Goal: Task Accomplishment & Management: Use online tool/utility

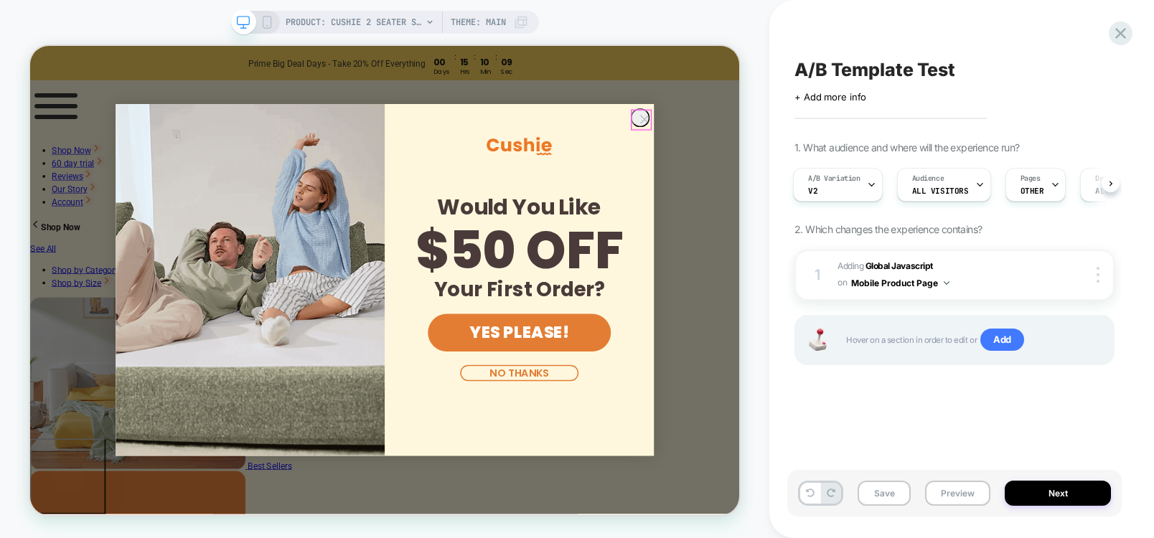
click at [846, 156] on circle "Close dialog" at bounding box center [849, 144] width 24 height 24
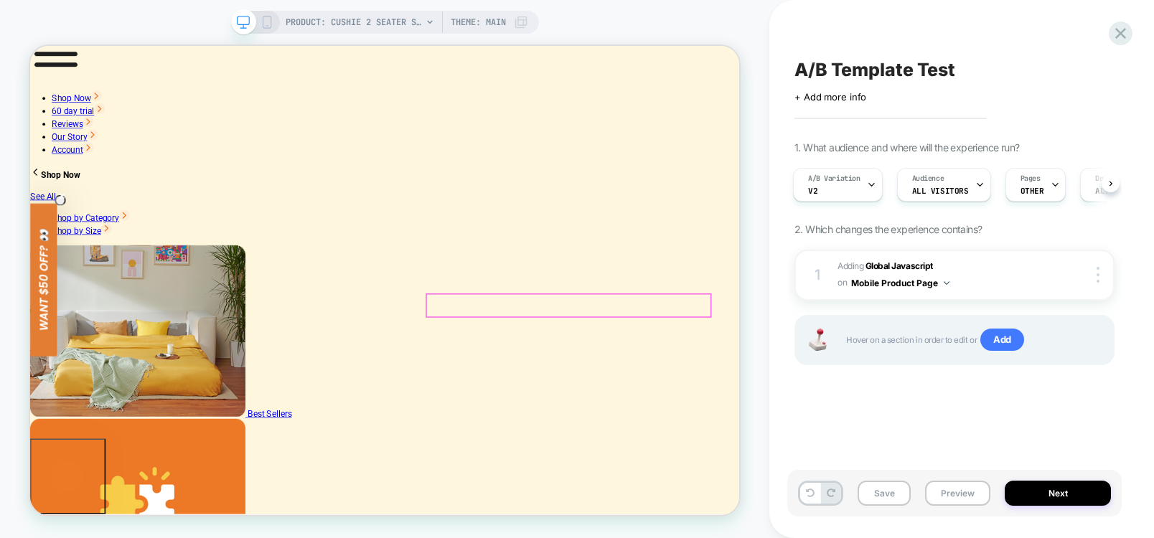
scroll to position [172, 0]
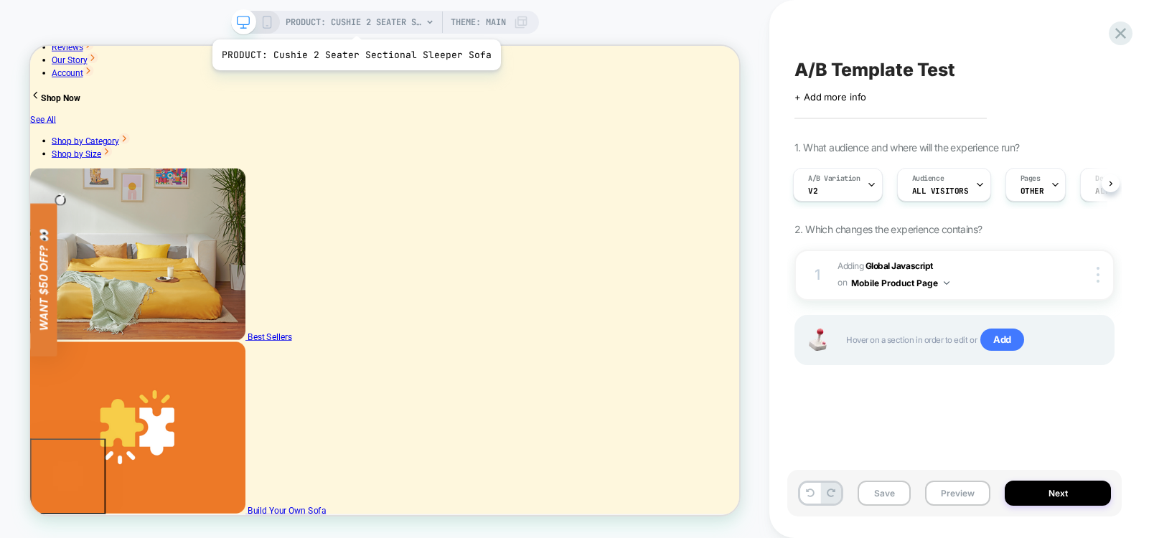
click at [353, 22] on span "PRODUCT: Cushie 2 Seater Sectional Sleeper Sofa" at bounding box center [354, 22] width 136 height 23
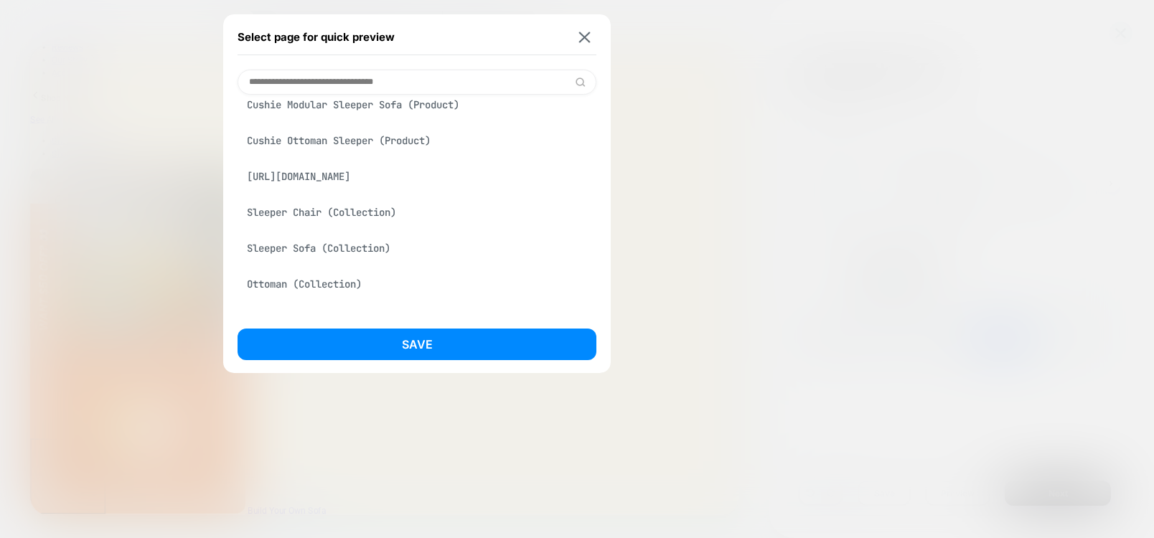
scroll to position [0, 0]
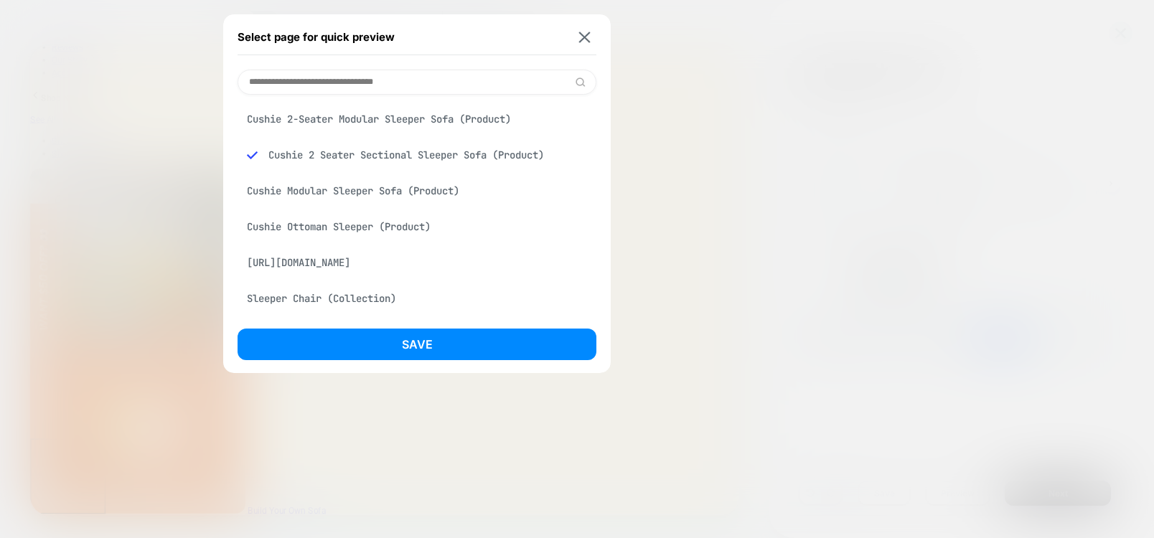
click at [306, 88] on input at bounding box center [416, 82] width 359 height 25
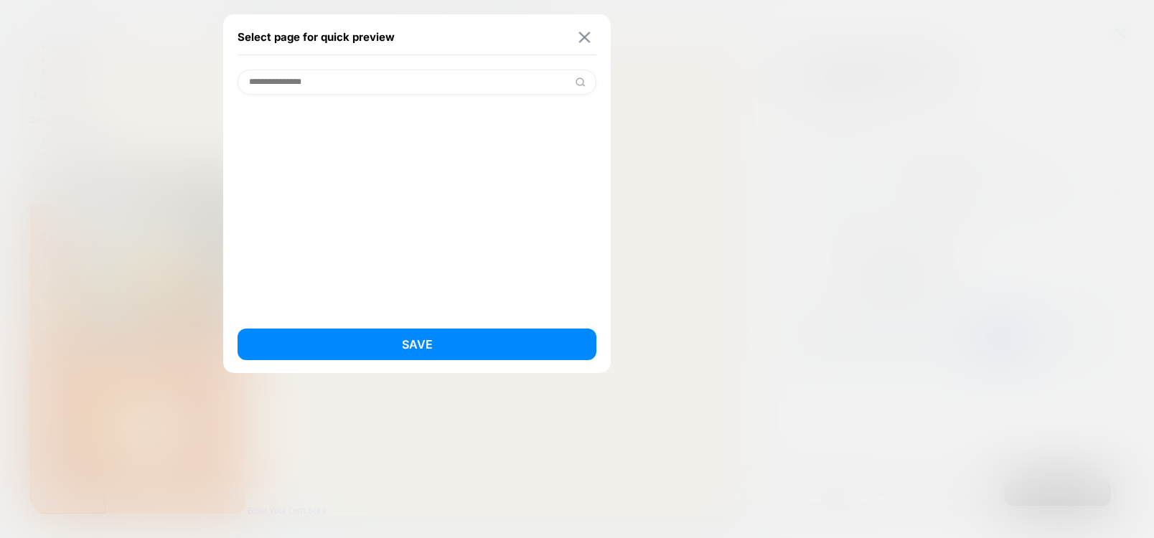
type input "**********"
click at [586, 37] on img at bounding box center [584, 37] width 11 height 11
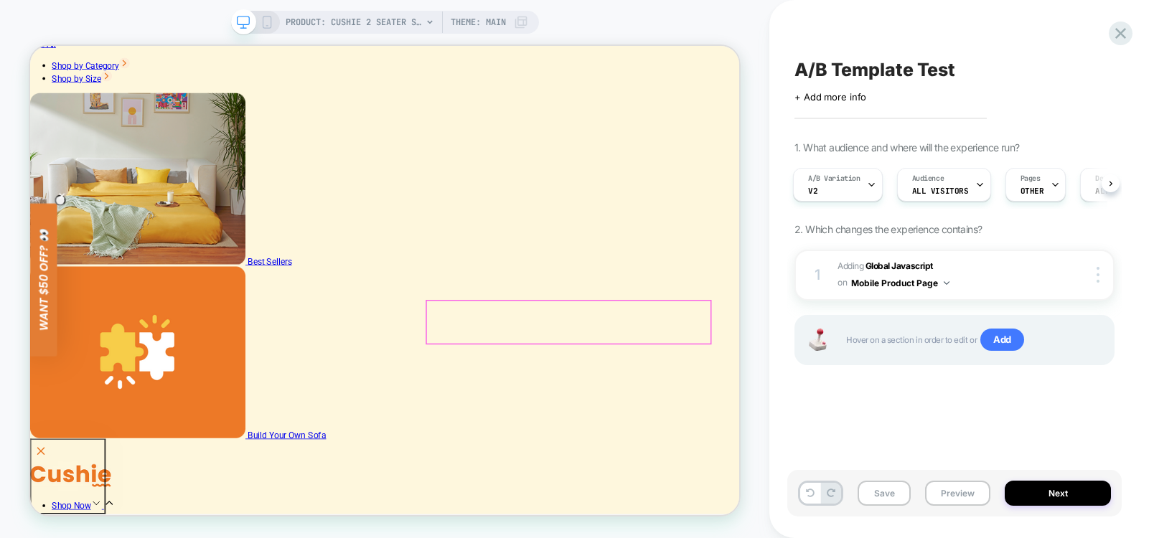
scroll to position [430, 0]
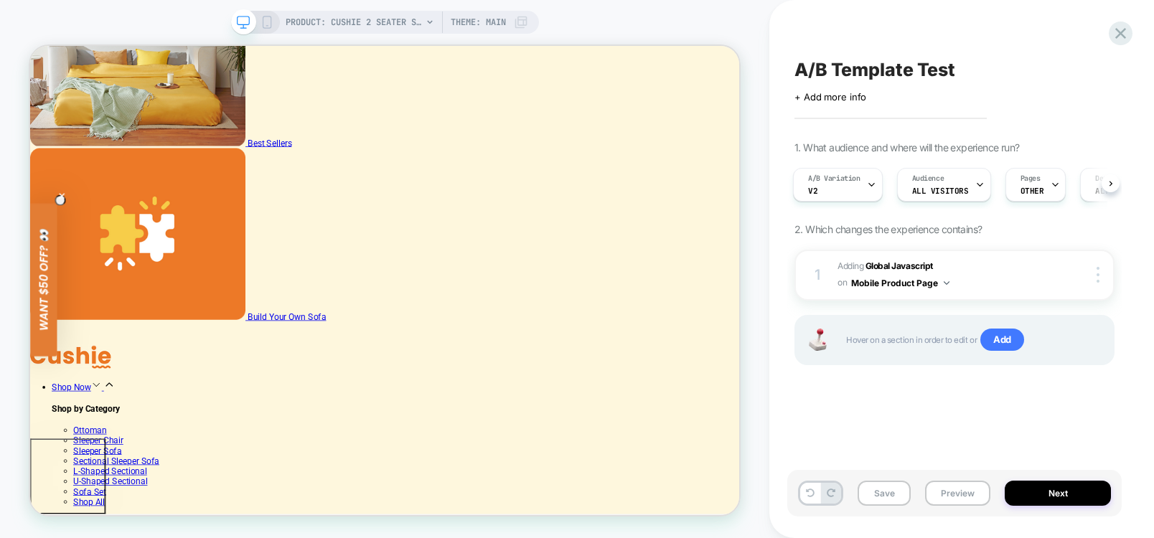
click at [491, 22] on span "Theme: MAIN" at bounding box center [478, 22] width 55 height 23
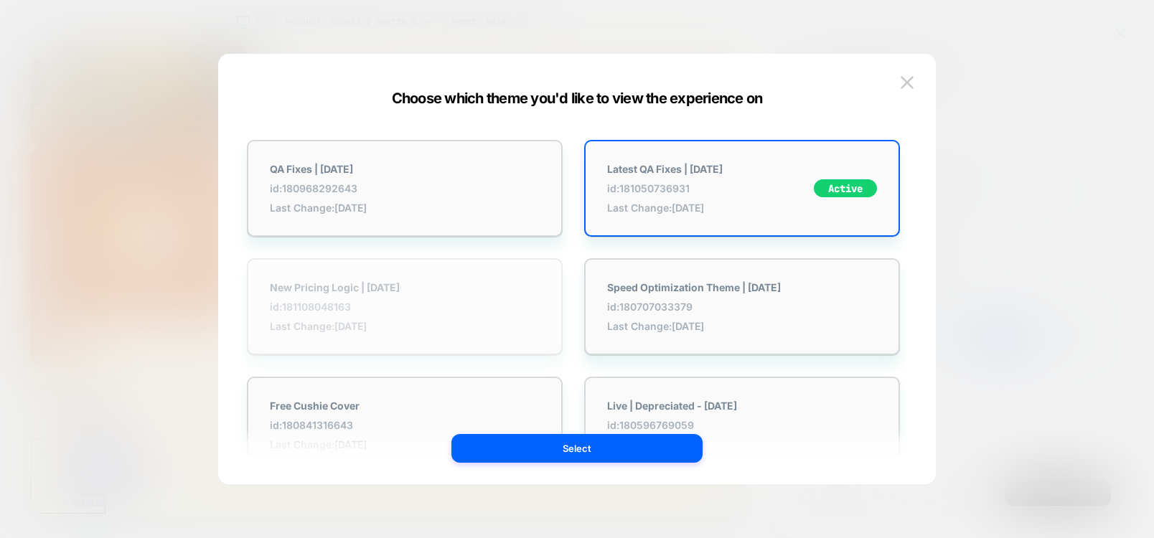
click at [432, 329] on div "New Pricing Logic | [DATE] id: 181108048163 Last Change: [DATE]" at bounding box center [405, 306] width 316 height 97
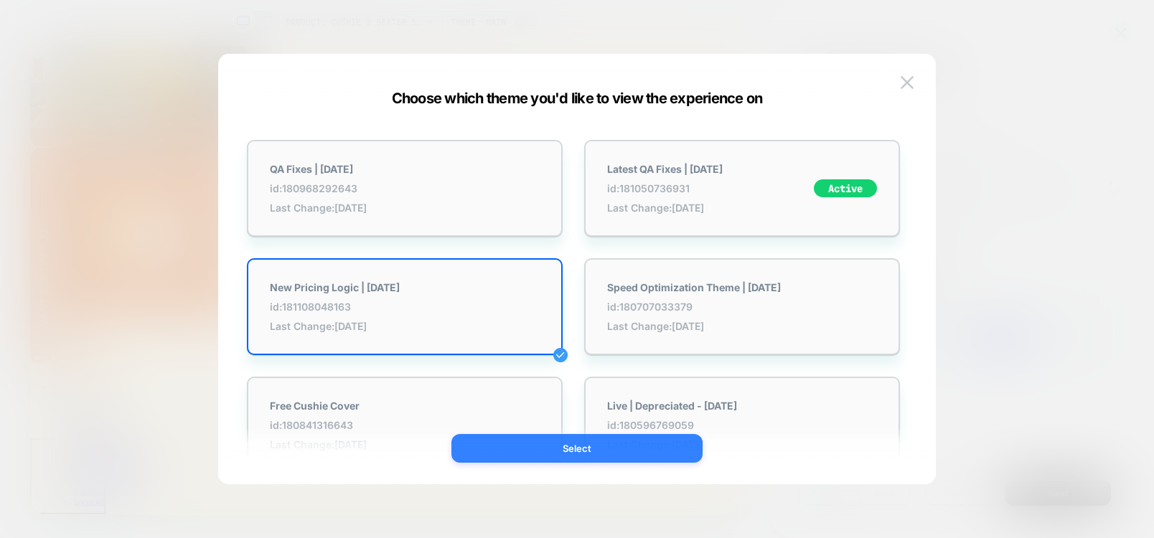
click at [609, 454] on button "Select" at bounding box center [576, 448] width 251 height 29
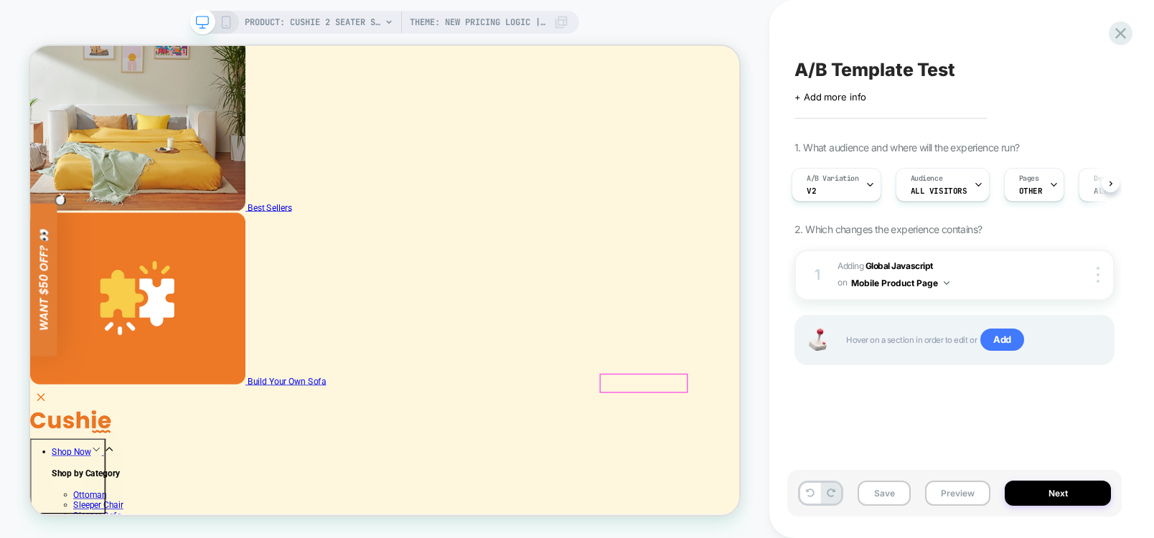
scroll to position [172, 0]
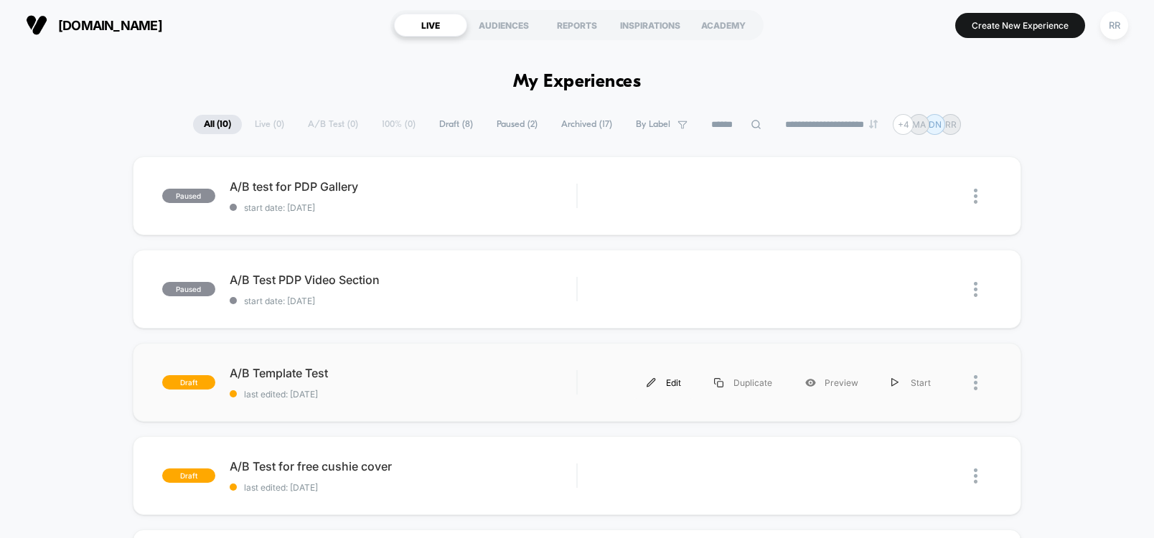
click at [663, 386] on div "Edit" at bounding box center [663, 383] width 67 height 32
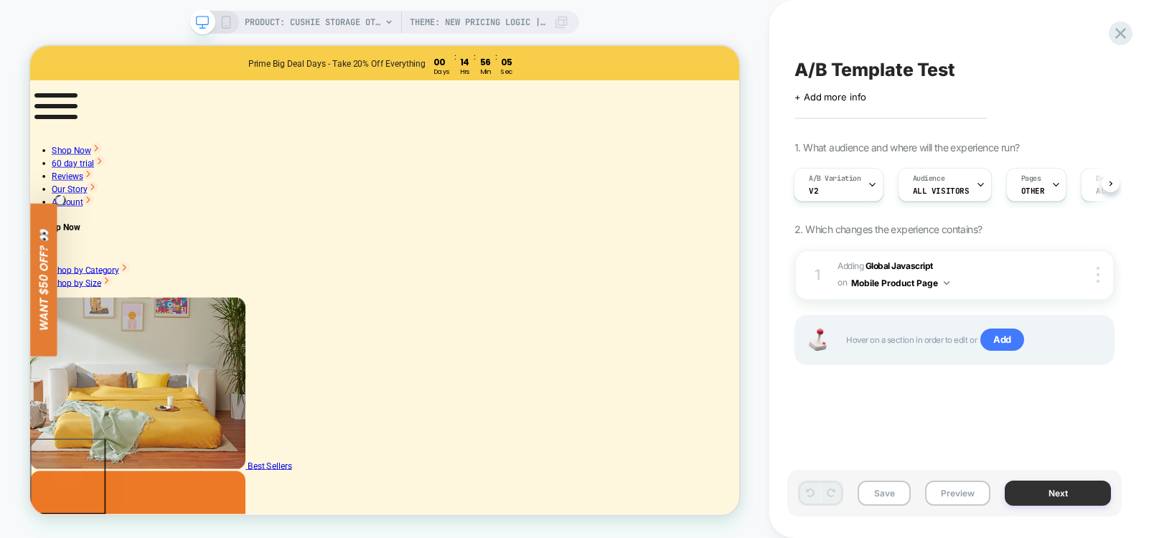
click at [1072, 502] on button "Next" at bounding box center [1057, 493] width 106 height 25
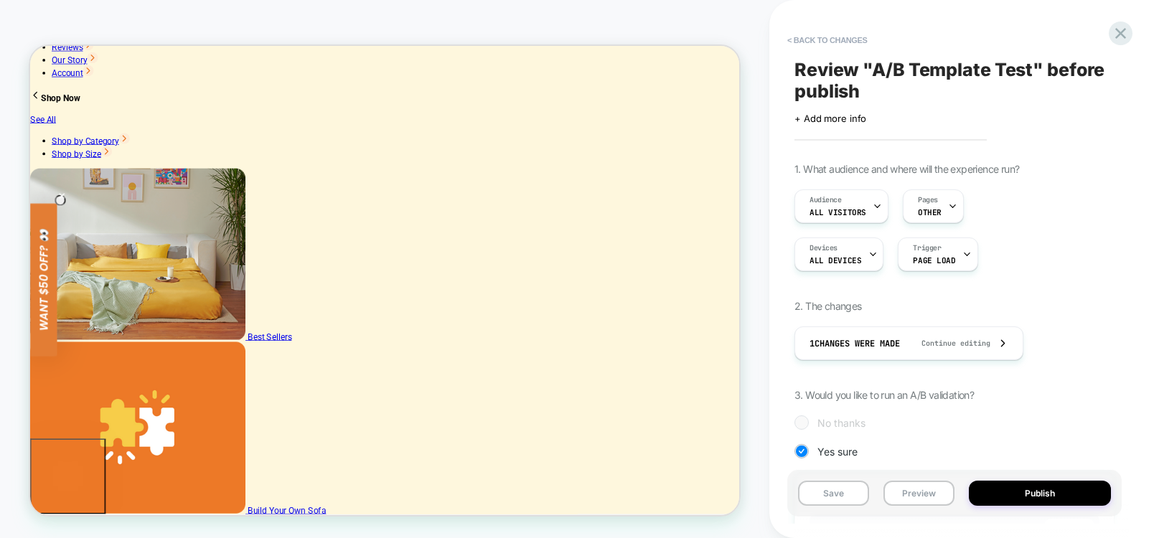
scroll to position [258, 0]
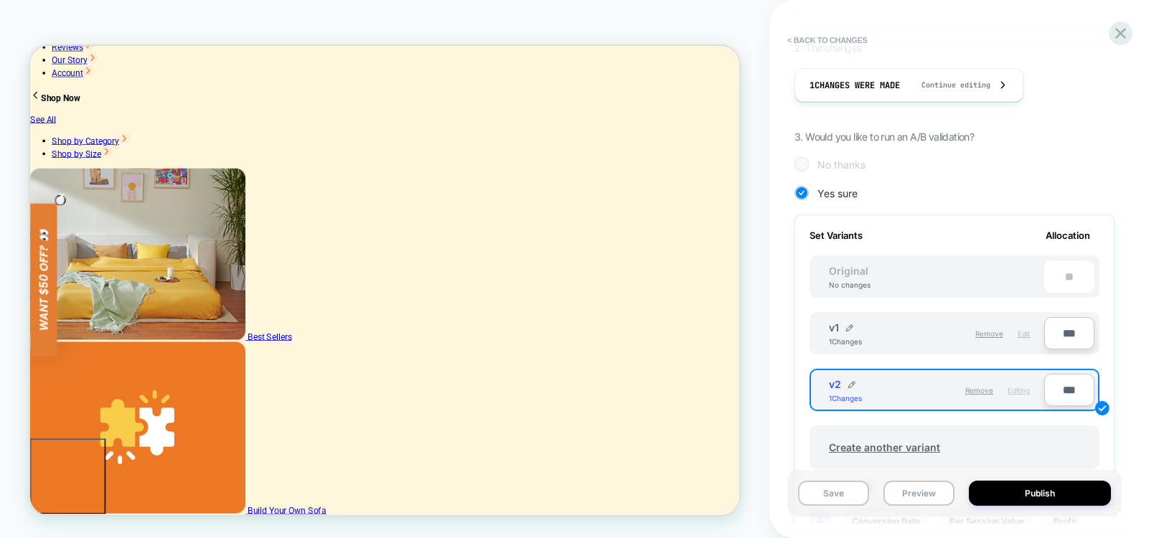
click at [1026, 337] on span "Edit" at bounding box center [1023, 333] width 12 height 9
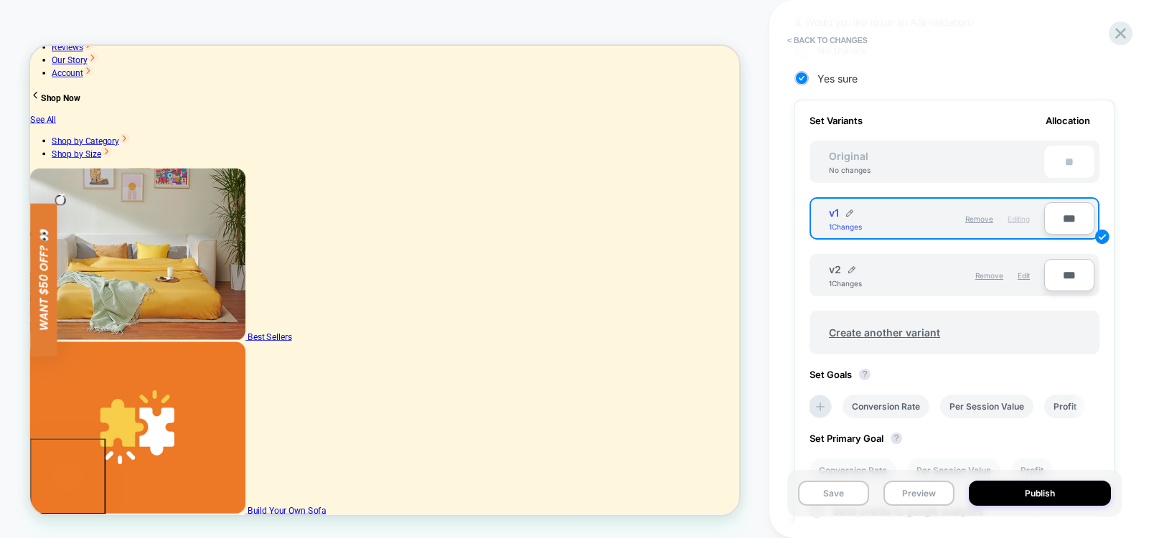
scroll to position [560, 0]
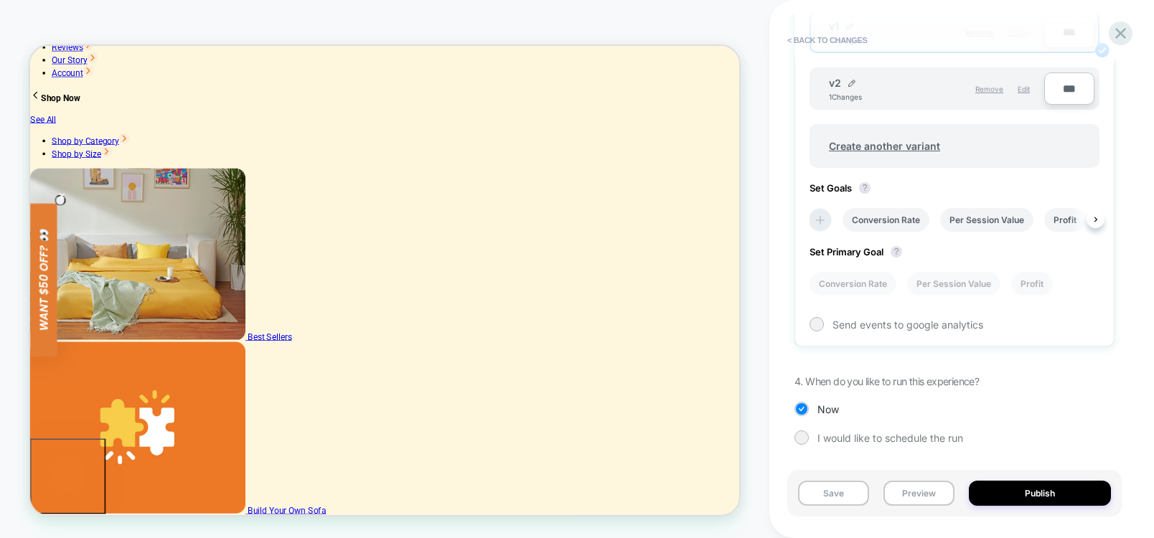
click at [814, 221] on icon at bounding box center [820, 220] width 14 height 14
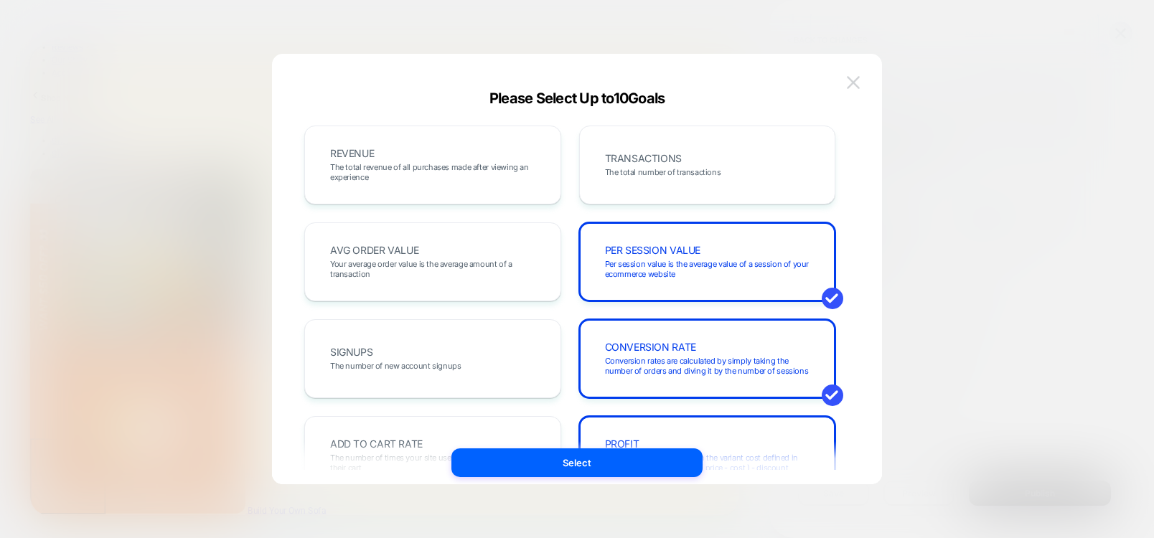
click at [852, 83] on img at bounding box center [853, 82] width 13 height 12
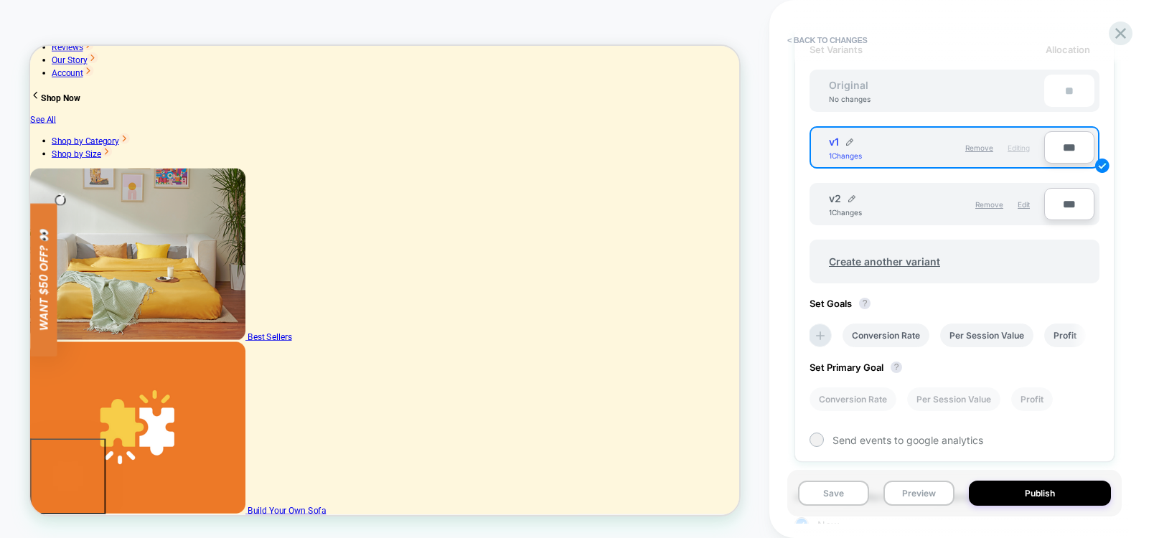
scroll to position [301, 0]
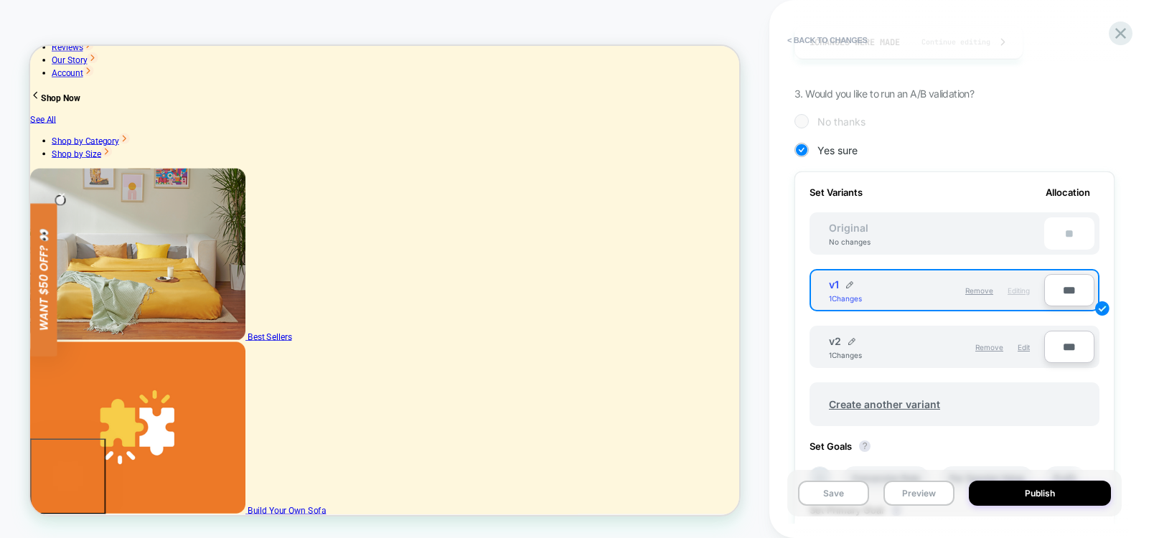
click at [902, 360] on div "v2 1 Changes Remove Edit" at bounding box center [929, 347] width 230 height 32
click at [1027, 352] on div "Edit" at bounding box center [1023, 347] width 12 height 24
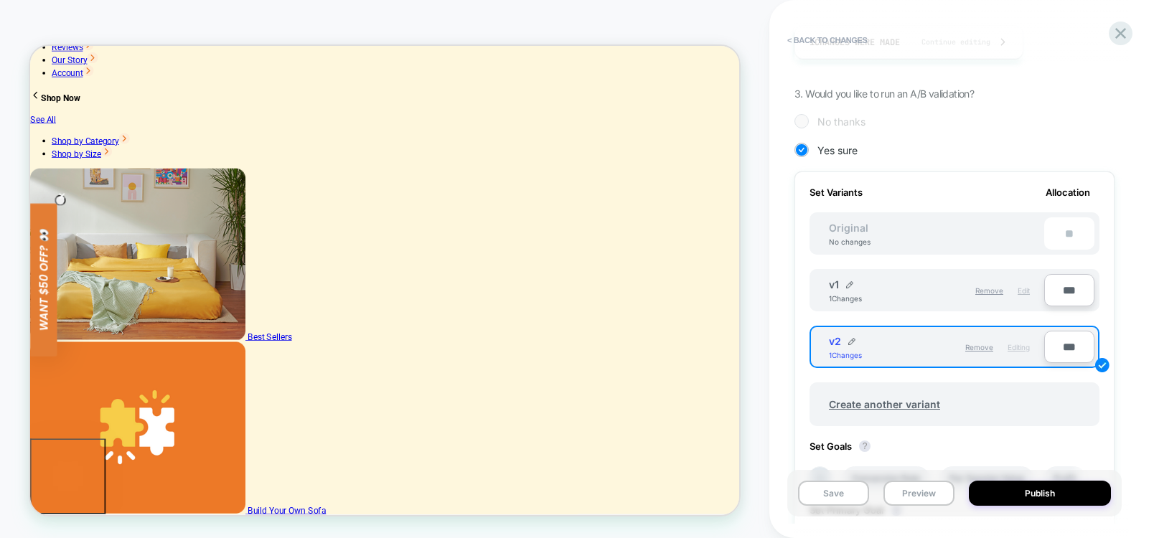
click at [1022, 298] on div "Edit" at bounding box center [1023, 290] width 12 height 24
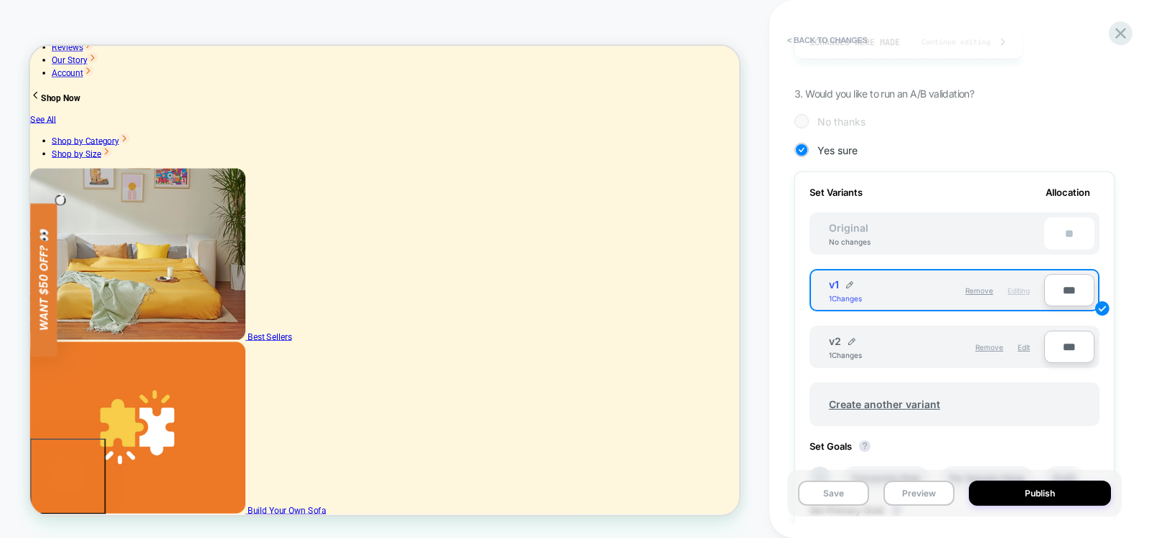
click at [1032, 349] on div "Remove Edit" at bounding box center [986, 347] width 100 height 24
click at [1022, 344] on span "Edit" at bounding box center [1023, 347] width 12 height 9
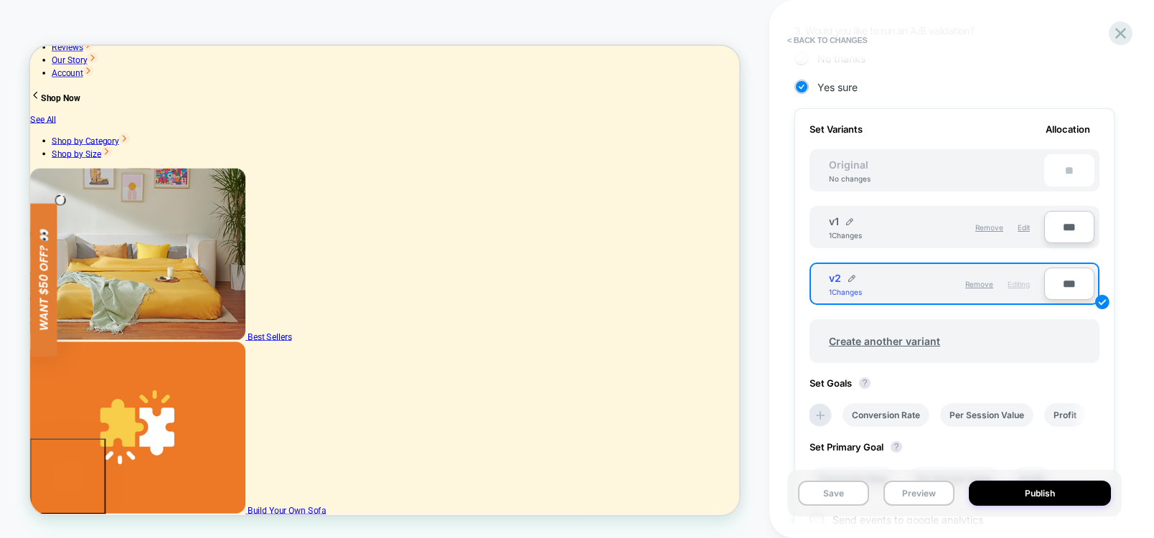
scroll to position [560, 0]
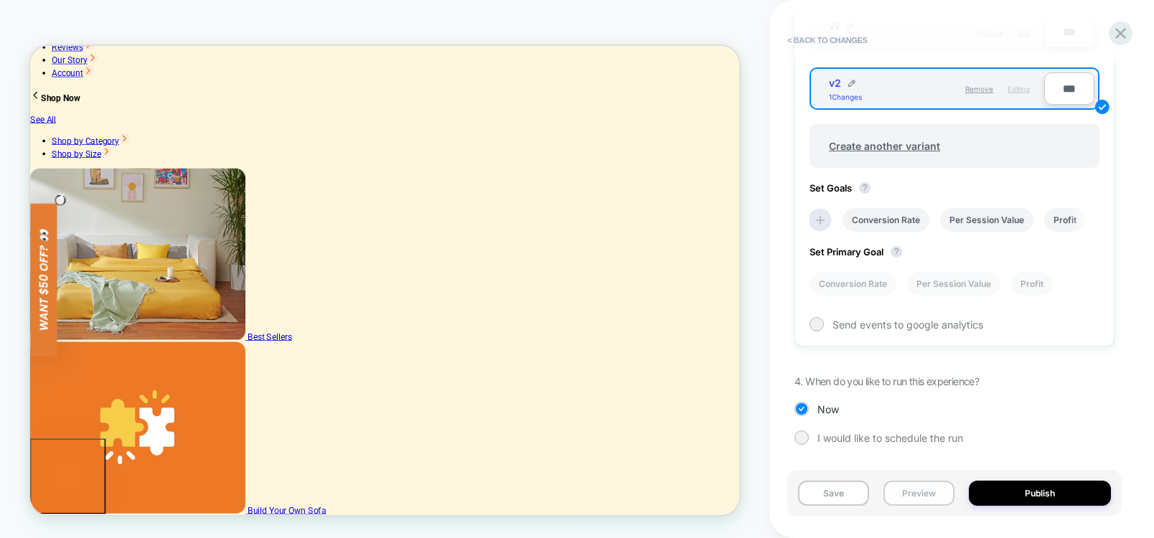
click at [911, 491] on button "Preview" at bounding box center [918, 493] width 71 height 25
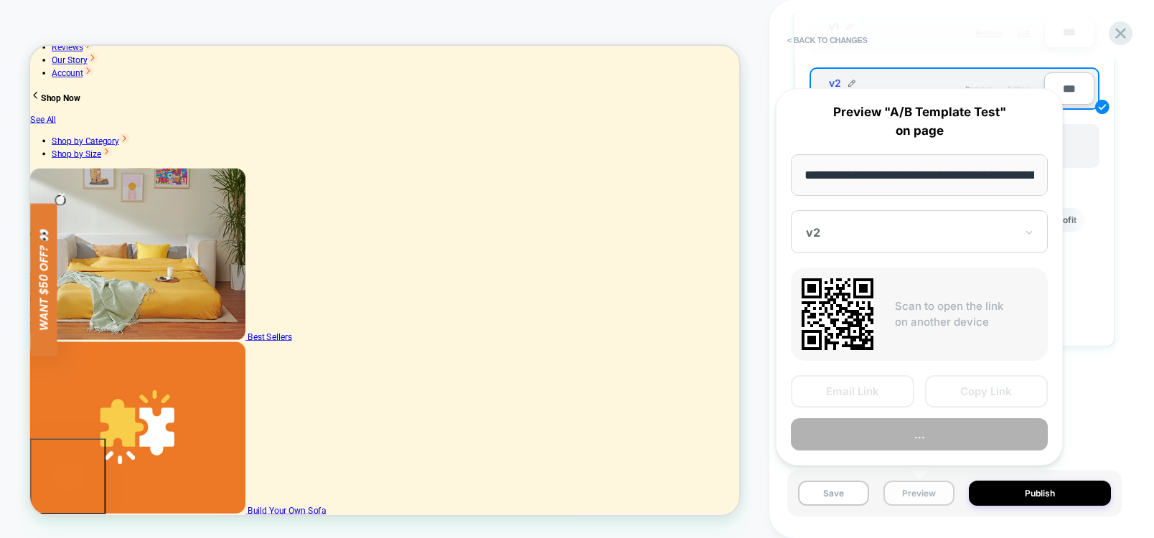
scroll to position [0, 335]
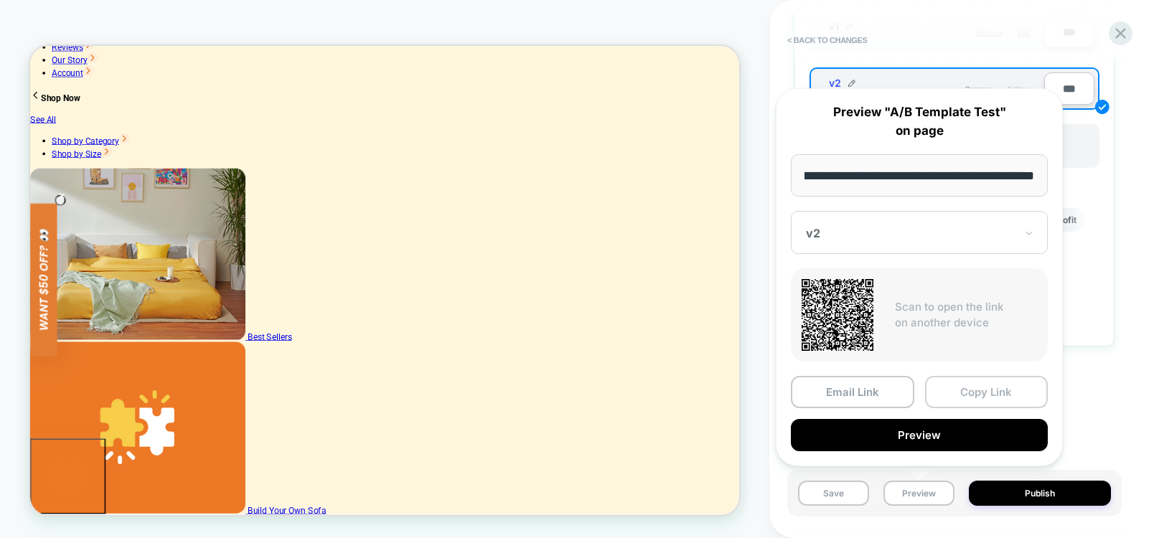
click at [997, 396] on button "Copy Link" at bounding box center [986, 392] width 123 height 32
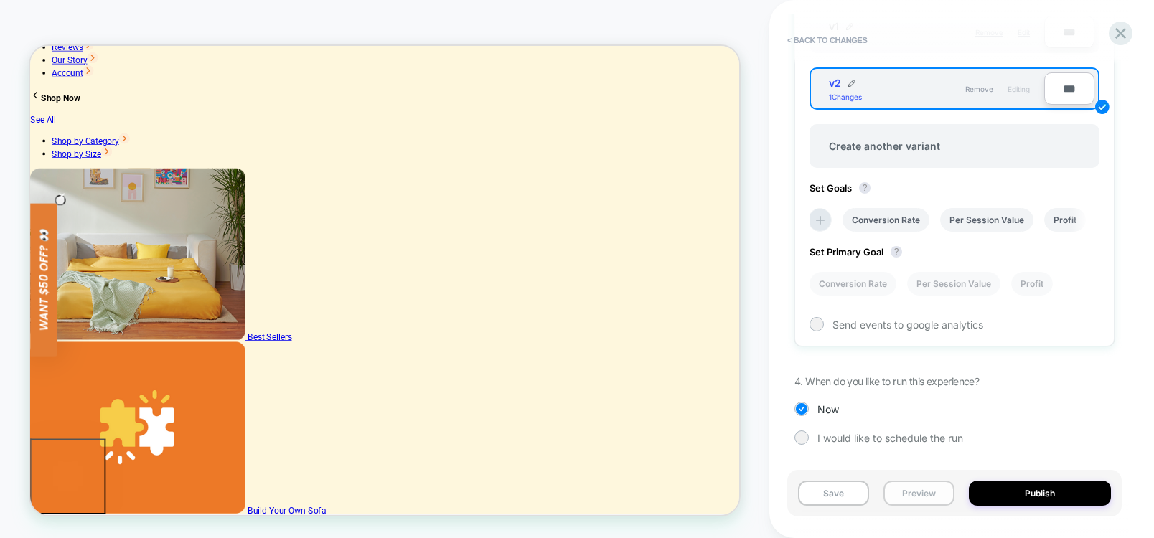
click at [942, 490] on button "Preview" at bounding box center [918, 493] width 71 height 25
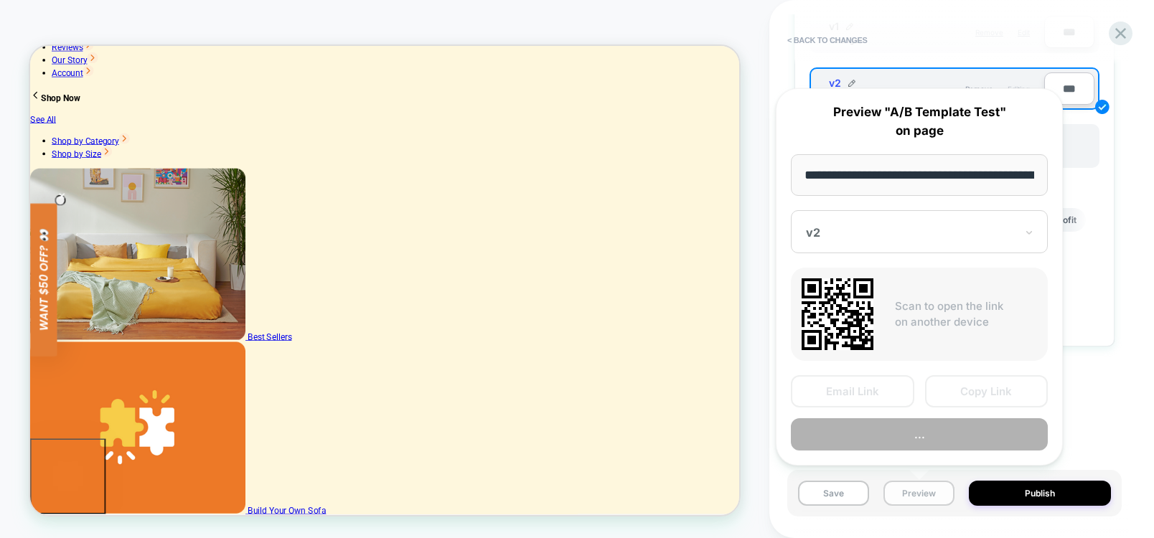
scroll to position [0, 335]
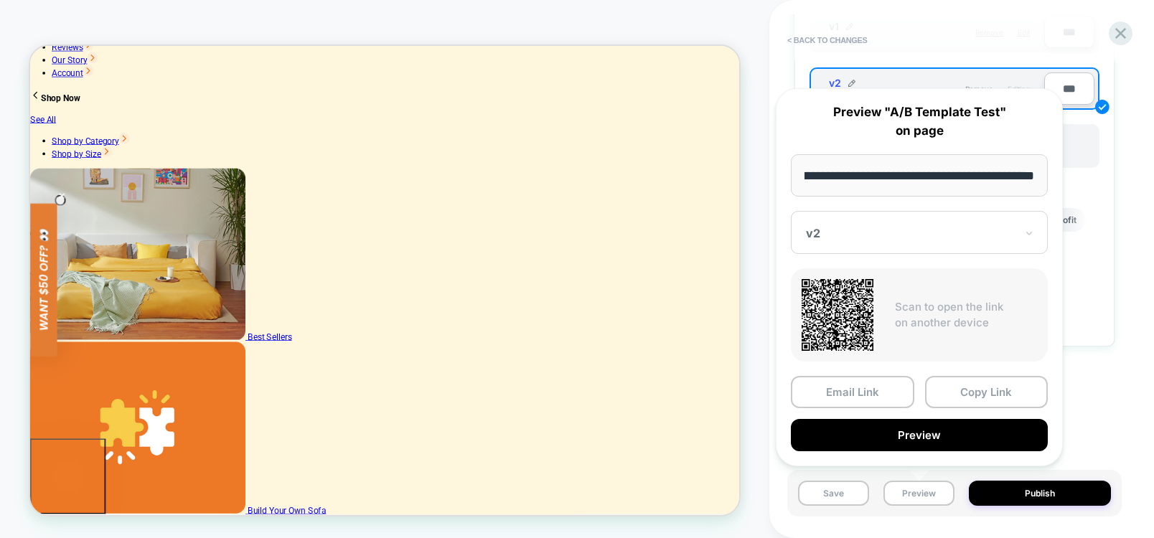
click at [849, 230] on div at bounding box center [911, 233] width 210 height 14
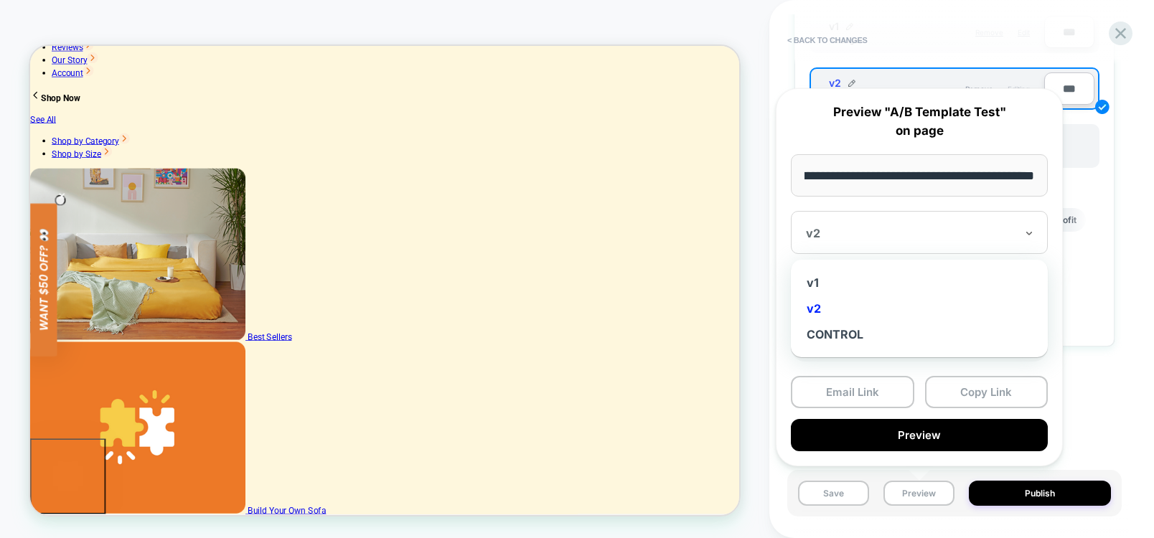
scroll to position [0, 0]
click at [823, 284] on div "v1" at bounding box center [919, 283] width 243 height 26
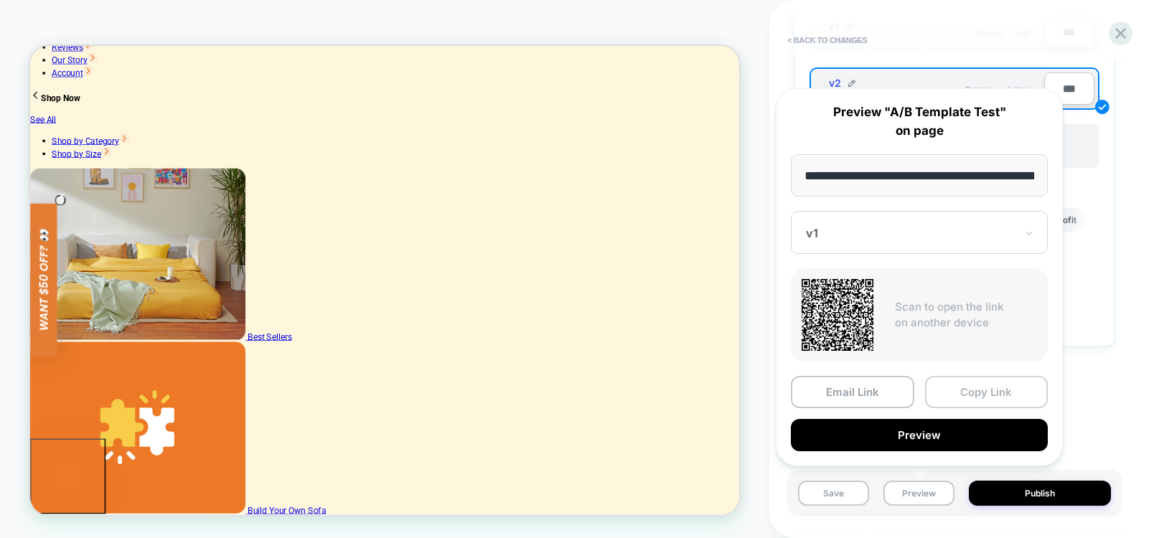
click at [999, 389] on button "Copy Link" at bounding box center [986, 392] width 123 height 32
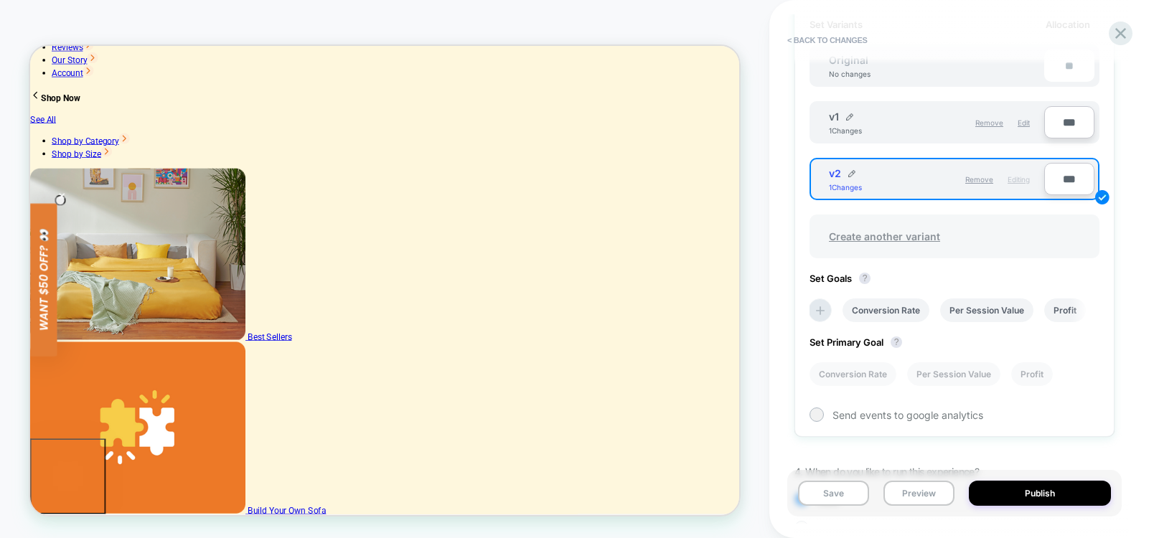
scroll to position [387, 0]
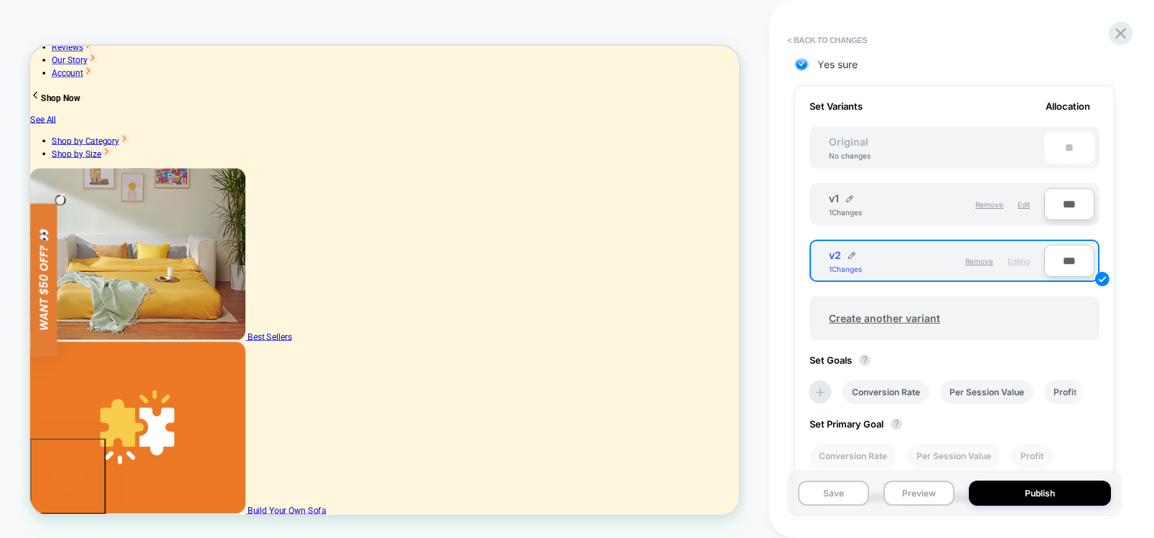
click at [921, 192] on div "v1 1 Changes" at bounding box center [883, 204] width 108 height 24
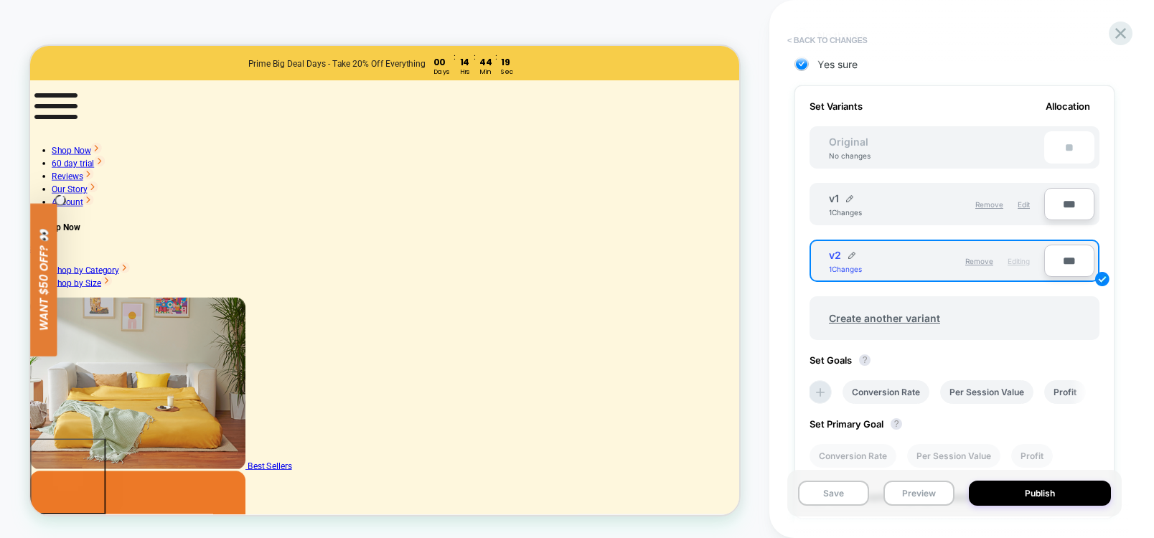
click at [801, 36] on button "< Back to changes" at bounding box center [827, 40] width 95 height 23
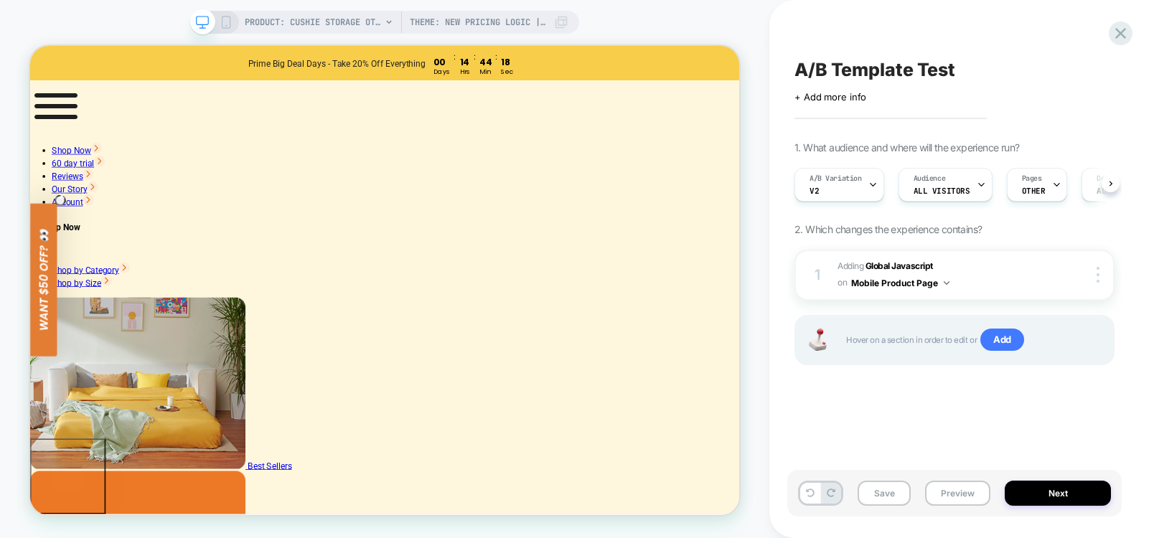
scroll to position [0, 1]
